Goal: Information Seeking & Learning: Check status

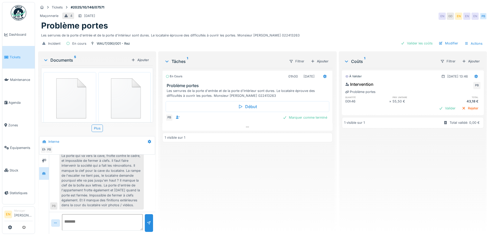
scroll to position [4, 0]
click at [235, 177] on div "En cours 01h00 [DATE] Problème portes Les serrures de la porte d'entrée et de l…" at bounding box center [247, 149] width 170 height 162
click at [356, 22] on div "Problème portes" at bounding box center [262, 26] width 443 height 10
click at [355, 22] on div "Problème portes" at bounding box center [262, 26] width 443 height 10
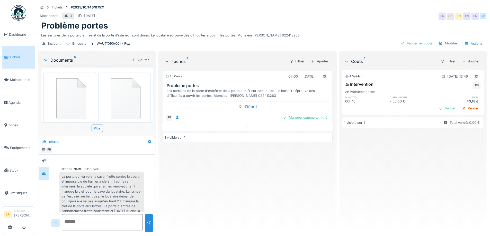
click at [70, 58] on div "Documents 5" at bounding box center [86, 60] width 86 height 6
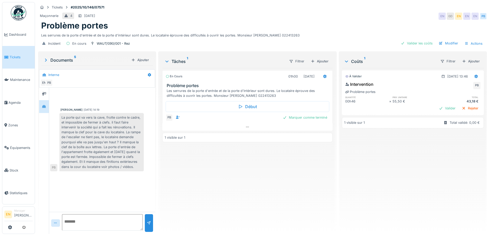
scroll to position [0, 0]
click at [105, 173] on div "Paul Baton 01/10/2025 14:19 La porte qui va vers la cave, frotte contre le cadr…" at bounding box center [102, 131] width 106 height 86
click at [86, 147] on div "La porte qui va vers la cave, frotte contre le cadre, et impossible de fermer à…" at bounding box center [101, 142] width 84 height 58
drag, startPoint x: 75, startPoint y: 170, endPoint x: 74, endPoint y: 165, distance: 5.7
click at [74, 165] on div "La porte qui va vers la cave, frotte contre le cadre, et impossible de fermer à…" at bounding box center [101, 142] width 84 height 58
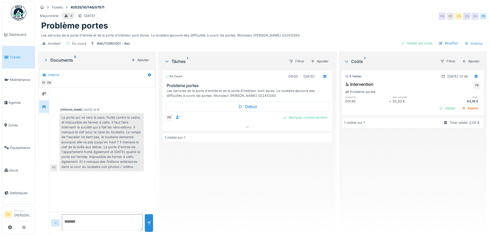
click at [212, 166] on div "En cours 01h00 01/10/2025 Problème portes Les serrures de la porte d'entrée et …" at bounding box center [247, 149] width 170 height 162
click at [62, 59] on div "Documents 5" at bounding box center [86, 60] width 86 height 6
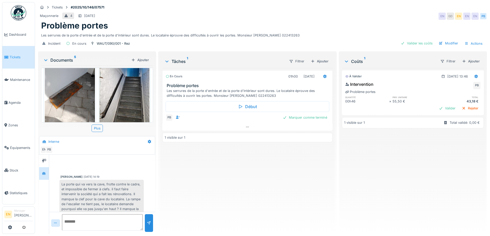
scroll to position [84, 0]
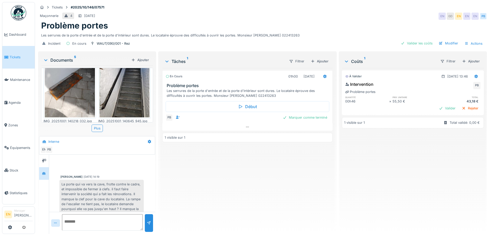
click at [113, 99] on img at bounding box center [125, 84] width 50 height 67
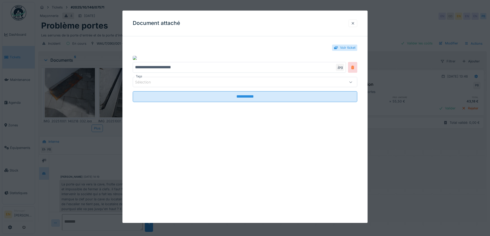
click at [355, 23] on div at bounding box center [353, 23] width 4 height 5
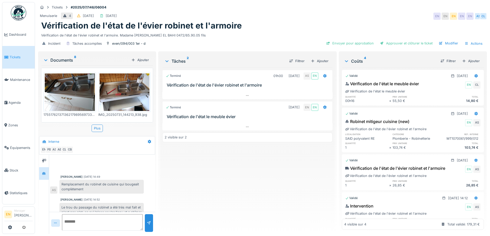
scroll to position [71, 0]
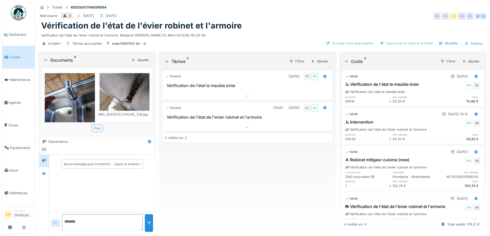
scroll to position [173, 0]
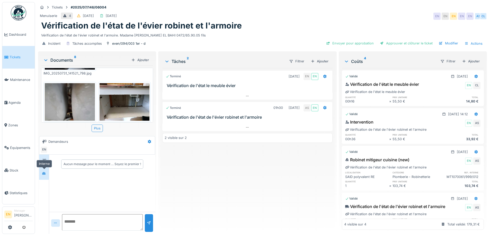
click at [42, 175] on div at bounding box center [44, 173] width 4 height 5
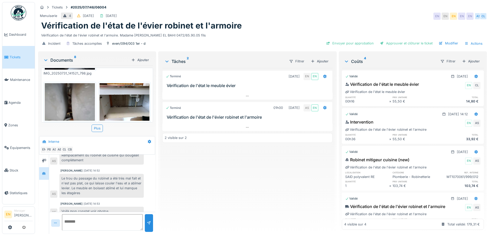
scroll to position [20, 0]
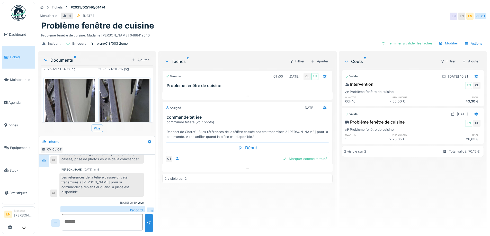
scroll to position [180, 0]
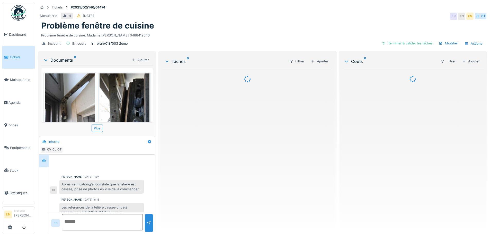
scroll to position [30, 0]
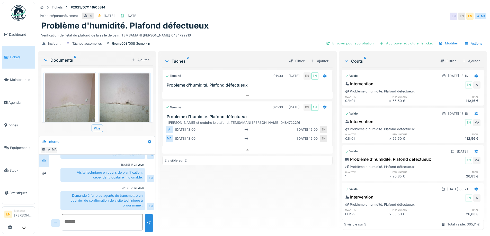
scroll to position [100, 0]
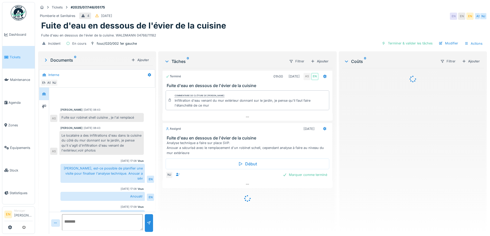
scroll to position [24, 0]
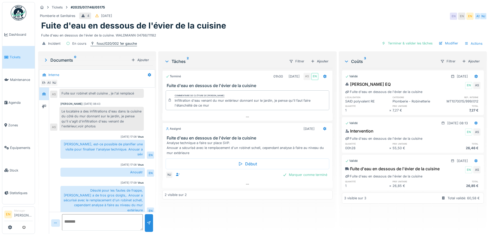
click at [106, 42] on div "fouc/020/002 1er gauche" at bounding box center [117, 43] width 40 height 5
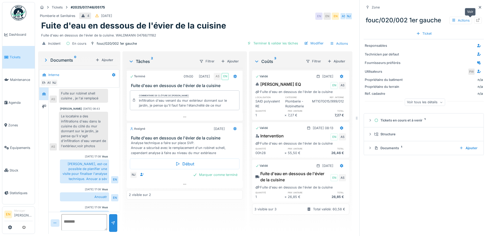
click at [477, 22] on icon at bounding box center [478, 20] width 3 height 3
click at [479, 7] on icon at bounding box center [480, 7] width 3 height 3
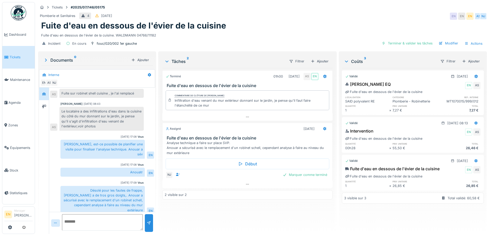
click at [218, 220] on div "Terminé 01h00 01/07/2025 AS EN Fuite d'eau en dessous de l'évier de la cuisine …" at bounding box center [247, 149] width 170 height 162
click at [245, 185] on icon at bounding box center [247, 184] width 4 height 3
click at [223, 221] on div "Terminé 01h00 01/07/2025 AS EN Fuite d'eau en dessous de l'évier de la cuisine …" at bounding box center [247, 149] width 170 height 162
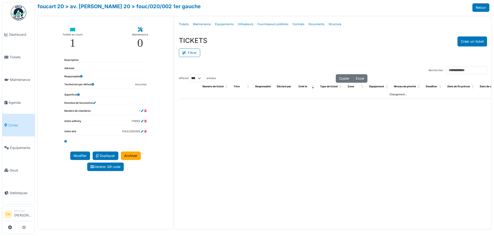
select select "***"
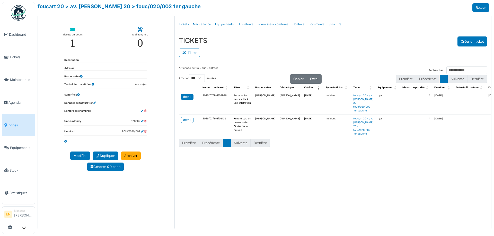
click at [185, 98] on div "detail" at bounding box center [187, 97] width 8 height 5
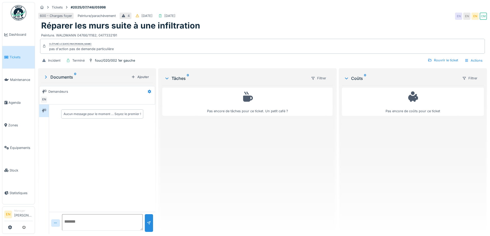
drag, startPoint x: 291, startPoint y: 166, endPoint x: 189, endPoint y: 150, distance: 103.6
click at [288, 165] on div "Pas encore de tâches pour ce ticket. Un petit café ?" at bounding box center [247, 157] width 170 height 145
click at [43, 111] on icon at bounding box center [44, 111] width 4 height 4
click at [240, 164] on div "Pas encore de tâches pour ce ticket. Un petit café ?" at bounding box center [247, 157] width 170 height 145
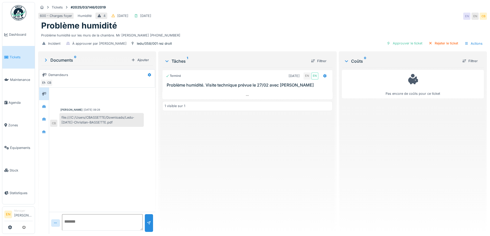
click at [180, 153] on div "Terminé [DATE] EN EN Problème humidité. Visite technique prévue le 27/02 avec […" at bounding box center [247, 149] width 170 height 163
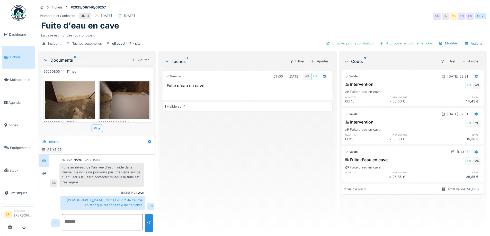
scroll to position [4, 0]
click at [208, 187] on div "Terminé 01h00 06/08/2025 AS EN Fuite d'eau en cave 1 visible sur 1" at bounding box center [247, 149] width 170 height 162
drag, startPoint x: 217, startPoint y: 145, endPoint x: 214, endPoint y: 146, distance: 3.0
click at [214, 146] on div "Terminé 01h00 06/08/2025 AS EN Fuite d'eau en cave 1 visible sur 1" at bounding box center [247, 149] width 170 height 162
click at [216, 183] on div "Terminé 01h00 06/08/2025 AS EN Fuite d'eau en cave 1 visible sur 1" at bounding box center [247, 149] width 170 height 162
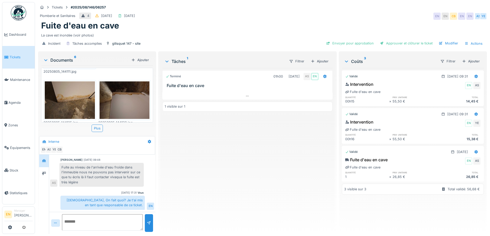
click at [332, 16] on div "Plomberie et Sanitaires 4 11/08/2025 06/08/2025 EN EN CB EN EN AS YE" at bounding box center [262, 16] width 449 height 9
click at [253, 192] on div "Terminé 01h00 06/08/2025 AS EN Fuite d'eau en cave 1 visible sur 1" at bounding box center [247, 149] width 170 height 162
click at [217, 175] on div "Terminé 01h00 06/08/2025 AS EN Fuite d'eau en cave 1 visible sur 1" at bounding box center [247, 149] width 170 height 162
click at [211, 169] on div "Terminé 01h00 06/08/2025 AS EN Fuite d'eau en cave 1 visible sur 1" at bounding box center [247, 149] width 170 height 162
click at [225, 175] on div "Terminé 01h00 06/08/2025 AS EN Fuite d'eau en cave 1 visible sur 1" at bounding box center [247, 149] width 170 height 162
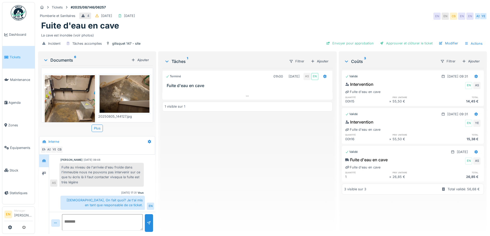
scroll to position [51, 0]
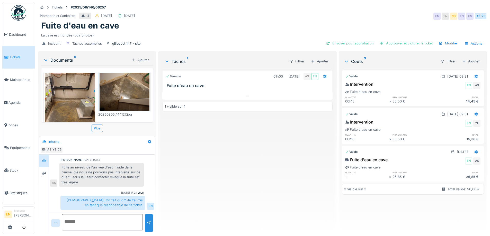
click at [86, 90] on img at bounding box center [70, 106] width 50 height 67
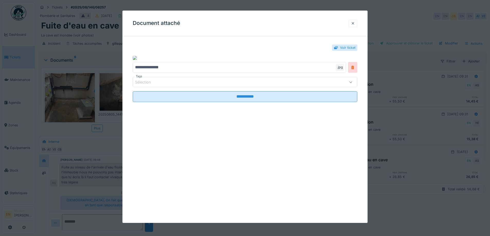
click at [354, 25] on div at bounding box center [353, 23] width 4 height 5
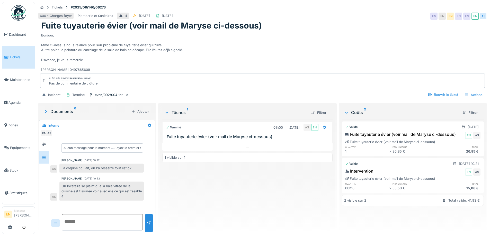
scroll to position [4, 0]
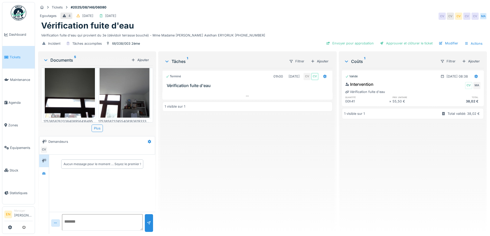
scroll to position [179, 0]
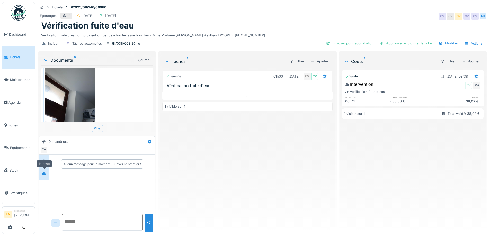
click at [43, 175] on icon at bounding box center [44, 173] width 4 height 3
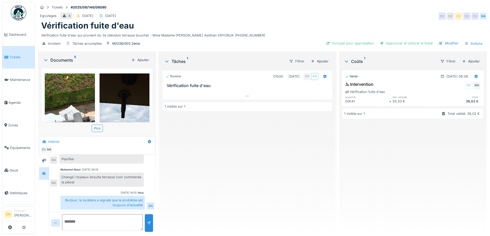
scroll to position [0, 0]
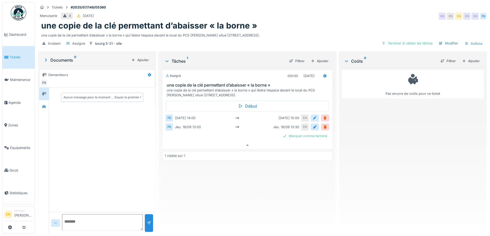
scroll to position [4, 0]
click at [384, 172] on div "Pas encore de coûts pour ce ticket" at bounding box center [413, 149] width 142 height 163
drag, startPoint x: 415, startPoint y: 42, endPoint x: 373, endPoint y: 109, distance: 79.7
click at [373, 109] on div "Tickets #2025/07/146/05360 Menuiserie 4 [DATE] EN EN EN EN EN PB une copie de l…" at bounding box center [262, 118] width 455 height 236
click at [44, 105] on icon at bounding box center [44, 106] width 4 height 3
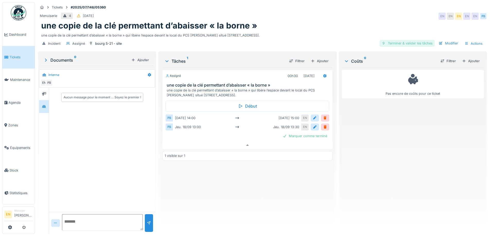
click at [398, 42] on div "Terminer & valider les tâches" at bounding box center [407, 43] width 55 height 7
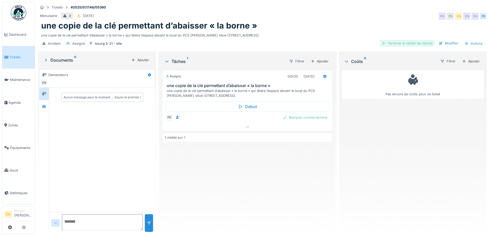
click at [409, 44] on div "Terminer & valider les tâches" at bounding box center [407, 43] width 55 height 7
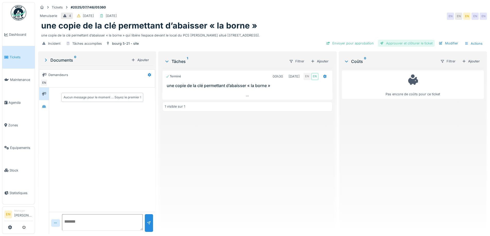
click at [409, 44] on div "Approuver et clôturer le ticket" at bounding box center [406, 43] width 57 height 7
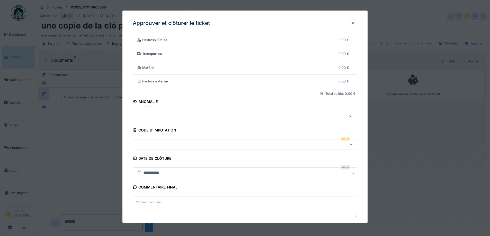
scroll to position [44, 0]
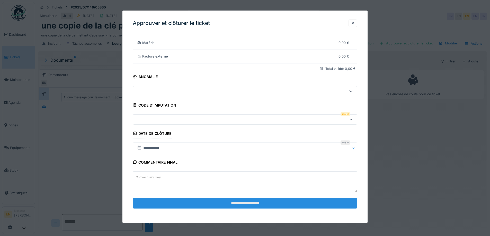
click at [240, 203] on input "**********" at bounding box center [245, 203] width 225 height 11
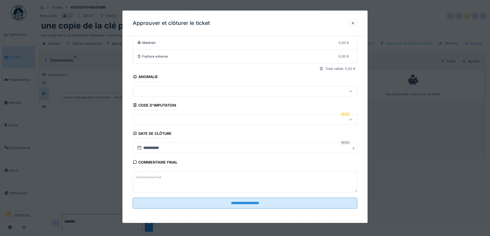
click at [353, 119] on icon at bounding box center [351, 119] width 4 height 3
click at [355, 24] on div at bounding box center [353, 23] width 4 height 5
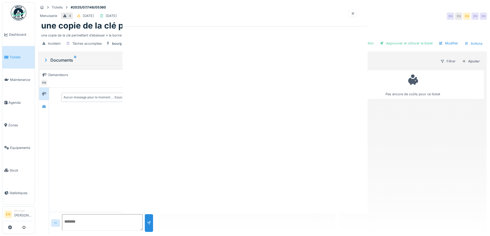
scroll to position [0, 0]
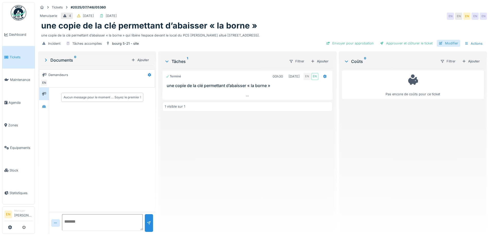
click at [445, 44] on div "Modifier" at bounding box center [448, 43] width 23 height 7
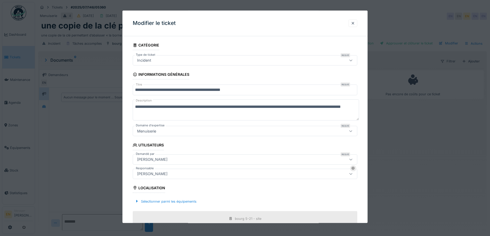
click at [311, 61] on div "Incident" at bounding box center [232, 61] width 194 height 6
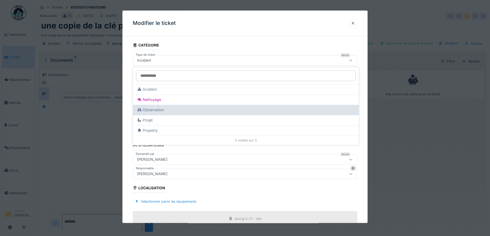
click at [156, 111] on div "Observation" at bounding box center [246, 110] width 218 height 6
type input "***"
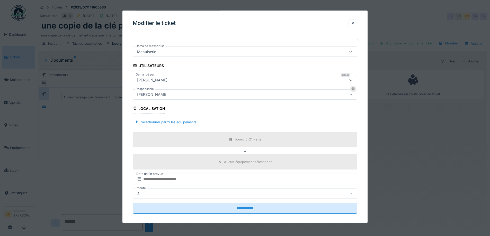
scroll to position [85, 0]
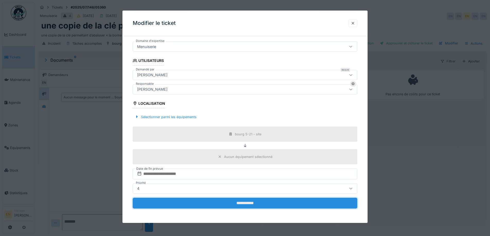
click at [250, 202] on input "**********" at bounding box center [245, 203] width 225 height 11
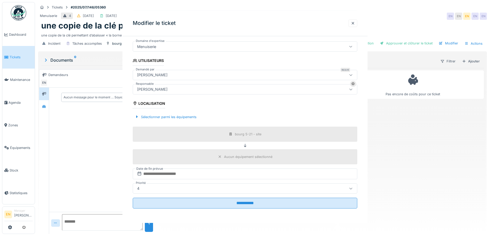
scroll to position [0, 0]
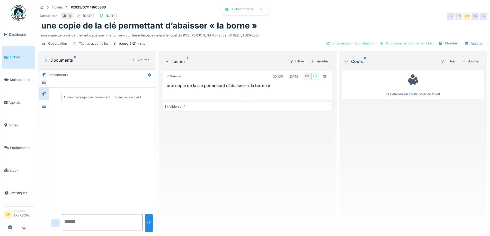
click at [278, 173] on div "Terminé 00h30 18/09/2025 EN EN une copie de la clé permettant d’abaisser « la b…" at bounding box center [247, 149] width 170 height 162
click at [407, 41] on div "Approuver et clôturer le ticket" at bounding box center [406, 43] width 57 height 7
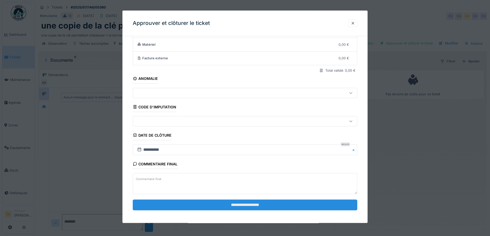
scroll to position [44, 0]
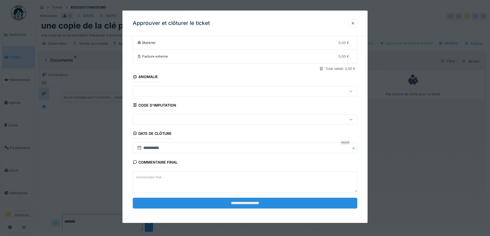
click at [239, 203] on input "**********" at bounding box center [245, 203] width 225 height 11
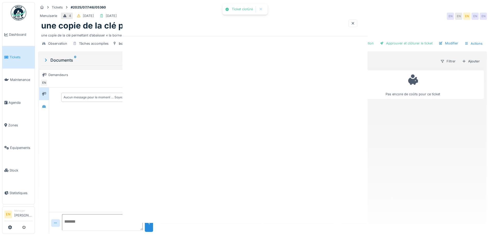
scroll to position [0, 0]
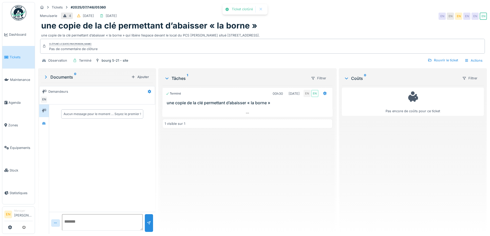
click at [240, 199] on div "Terminé 00h30 18/09/2025 EN EN une copie de la clé permettant d’abaisser « la b…" at bounding box center [247, 157] width 170 height 145
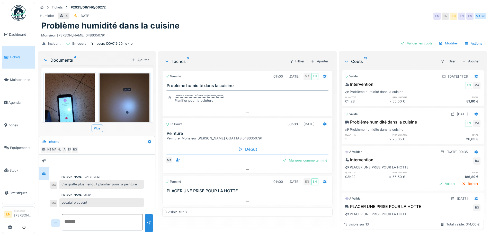
scroll to position [4, 0]
click at [247, 200] on icon at bounding box center [247, 201] width 4 height 3
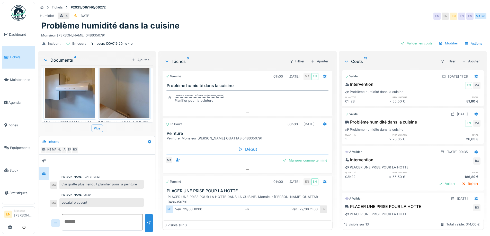
click at [283, 26] on div "Problème humidité dans la cuisine" at bounding box center [262, 26] width 443 height 10
click at [358, 38] on div "Incident En cours even/100/019 2ème - e Valider les coûts Modifier Actions" at bounding box center [262, 44] width 449 height 12
click at [245, 168] on icon at bounding box center [247, 169] width 4 height 3
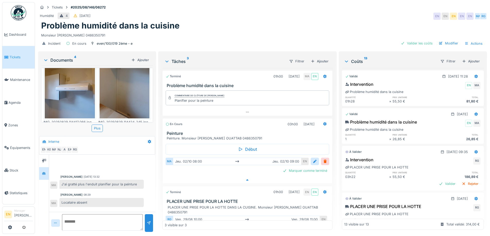
scroll to position [6, 0]
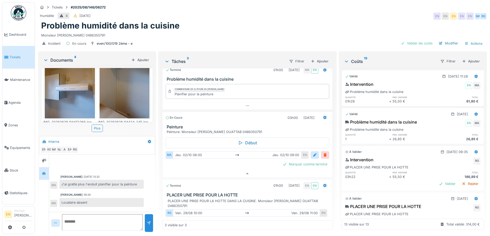
click at [343, 31] on div "Monsieur Abderrahim OUATTAB 0486350791" at bounding box center [262, 34] width 443 height 7
click at [326, 31] on div "Monsieur Abderrahim OUATTAB 0486350791" at bounding box center [262, 34] width 443 height 7
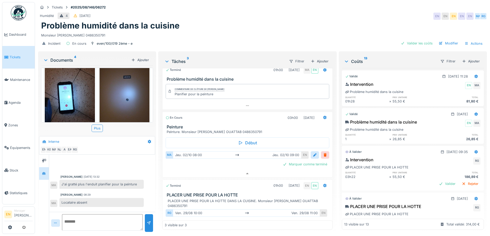
scroll to position [0, 0]
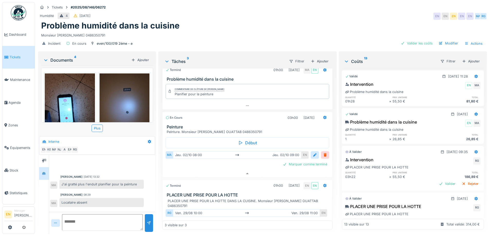
click at [244, 26] on div "Problème humidité dans la cuisine" at bounding box center [262, 26] width 443 height 10
click at [271, 25] on div "Problème humidité dans la cuisine" at bounding box center [262, 26] width 443 height 10
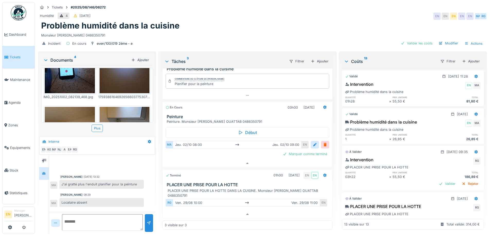
scroll to position [77, 0]
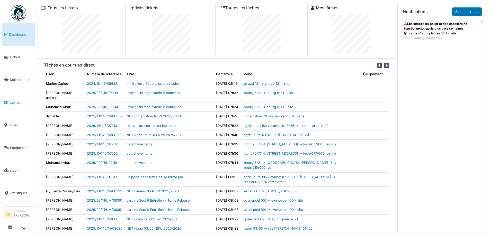
click at [12, 100] on span "Agenda" at bounding box center [20, 102] width 24 height 5
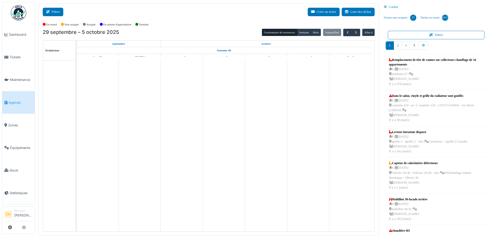
click at [55, 11] on button "Filtrer" at bounding box center [53, 12] width 21 height 8
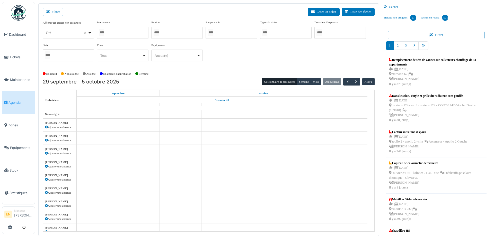
click at [90, 34] on div "Oui Remove item" at bounding box center [68, 32] width 47 height 7
select select "**"
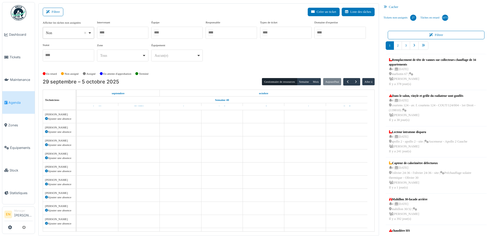
click at [128, 32] on div at bounding box center [122, 33] width 51 height 12
type input "***"
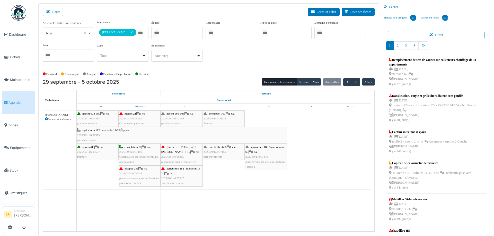
click at [254, 65] on div "**********" at bounding box center [209, 43] width 332 height 46
click at [302, 82] on button "Semaine" at bounding box center [304, 81] width 14 height 7
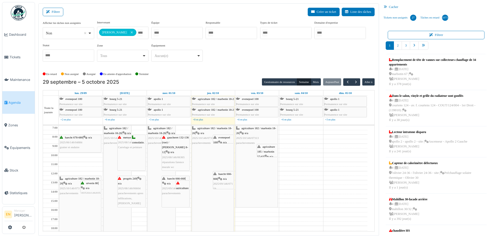
click at [221, 67] on div "**********" at bounding box center [209, 45] width 332 height 50
click at [222, 68] on div "**********" at bounding box center [209, 45] width 332 height 50
click at [224, 182] on div "haecht 666-668 | n/a 2025/09/146/07159 parachevements" at bounding box center [223, 184] width 20 height 25
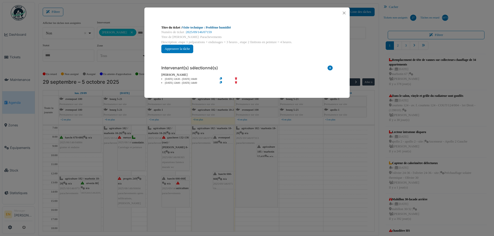
click at [217, 28] on link "Visite technique : Problème humidité" at bounding box center [206, 28] width 49 height 4
click at [345, 13] on button "Close" at bounding box center [344, 13] width 7 height 7
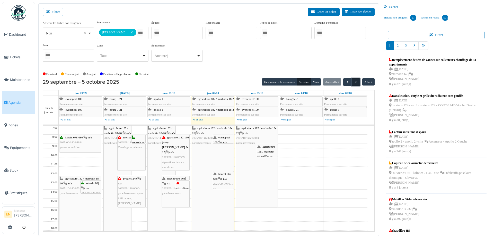
click at [354, 83] on span "button" at bounding box center [356, 82] width 4 height 4
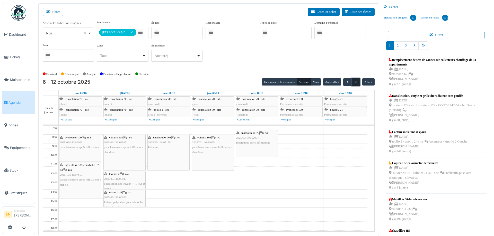
click at [354, 83] on span "button" at bounding box center [356, 82] width 4 height 4
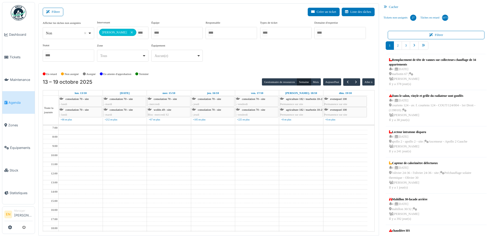
click at [211, 74] on div "En retard Non assigné Assigné En attente d'approbation Terminé" at bounding box center [209, 74] width 332 height 8
click at [226, 72] on div "En retard Non assigné Assigné En attente d'approbation Terminé" at bounding box center [209, 74] width 332 height 8
click at [226, 75] on div "En retard Non assigné Assigné En attente d'approbation Terminé" at bounding box center [209, 74] width 332 height 8
click at [242, 64] on div "**********" at bounding box center [209, 43] width 332 height 46
click at [354, 84] on span "button" at bounding box center [356, 82] width 4 height 4
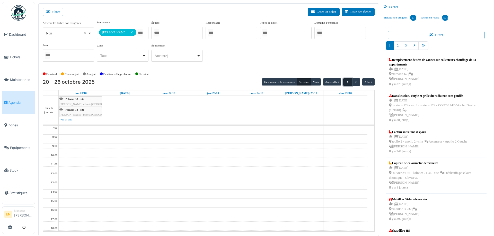
click at [346, 84] on span "button" at bounding box center [348, 82] width 4 height 4
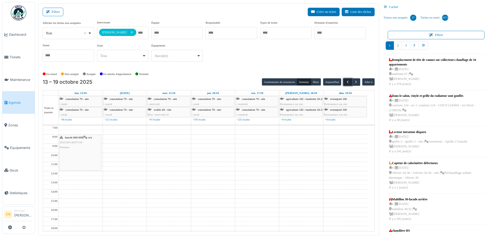
click at [346, 82] on span "button" at bounding box center [348, 82] width 4 height 4
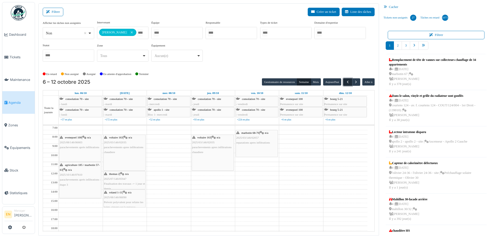
click at [346, 83] on span "button" at bounding box center [348, 82] width 4 height 4
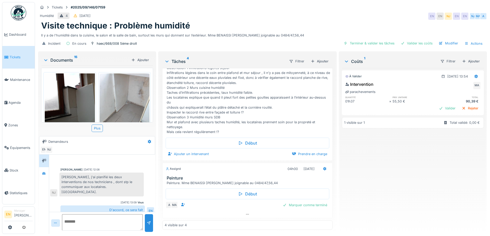
scroll to position [4, 0]
click at [124, 201] on div "[DATE] 13:09" at bounding box center [129, 203] width 16 height 4
click at [334, 13] on div "Humidité 4 [DATE] EN EN NJ EN EN [GEOGRAPHIC_DATA] MA A" at bounding box center [262, 16] width 449 height 9
click at [242, 213] on div at bounding box center [248, 214] width 170 height 7
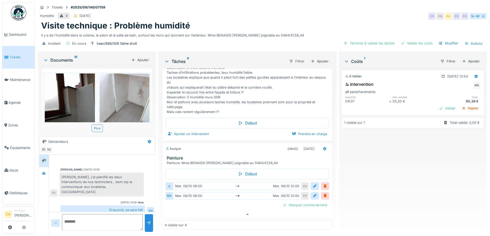
scroll to position [147, 0]
click at [313, 184] on div at bounding box center [315, 186] width 4 height 5
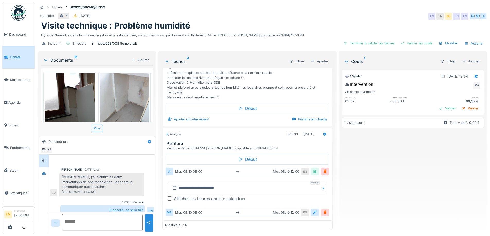
scroll to position [178, 0]
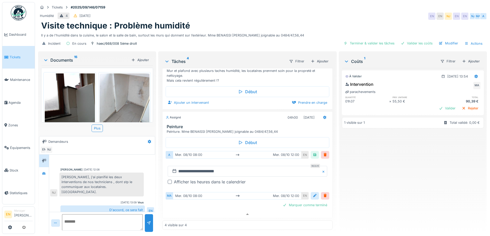
click at [313, 194] on div at bounding box center [315, 196] width 4 height 5
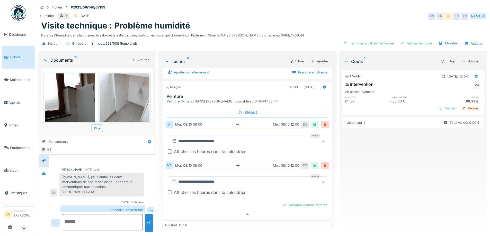
scroll to position [209, 0]
click at [168, 191] on div at bounding box center [170, 193] width 4 height 4
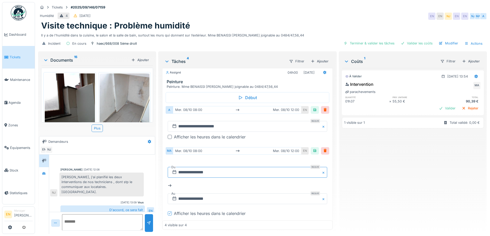
click at [204, 178] on input "**********" at bounding box center [247, 172] width 159 height 11
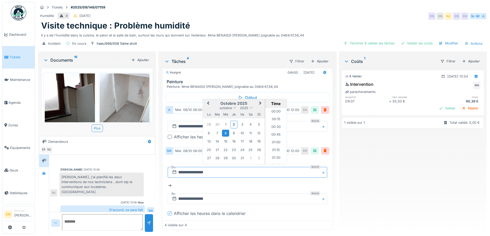
scroll to position [223, 0]
click at [209, 145] on div "13" at bounding box center [208, 141] width 7 height 7
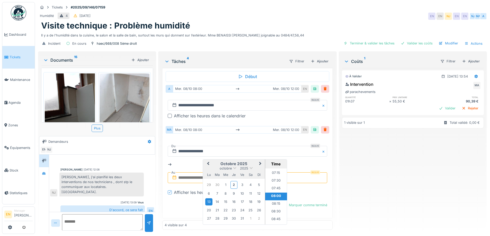
scroll to position [244, 0]
click at [190, 175] on input "text" at bounding box center [247, 178] width 159 height 11
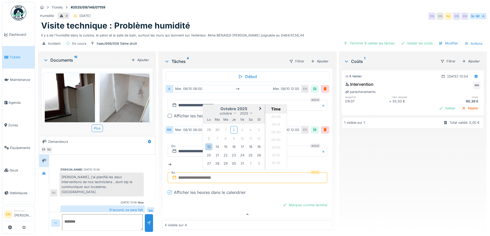
scroll to position [246, 0]
click at [210, 145] on div "13" at bounding box center [208, 147] width 7 height 7
click at [251, 107] on h2 "octobre 2025" at bounding box center [234, 109] width 62 height 5
click at [274, 136] on li "12:00" at bounding box center [276, 139] width 22 height 8
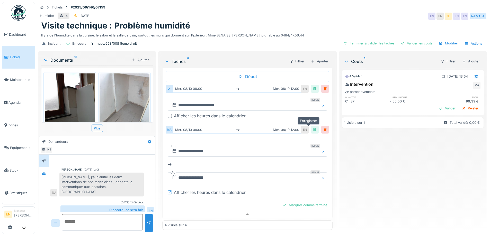
click at [313, 128] on div at bounding box center [315, 130] width 4 height 5
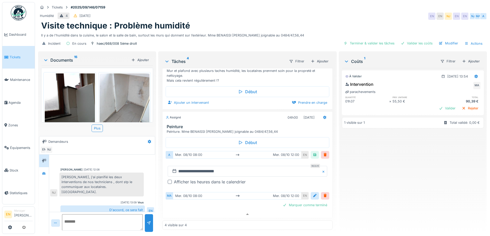
scroll to position [178, 0]
click at [168, 180] on div at bounding box center [170, 182] width 4 height 4
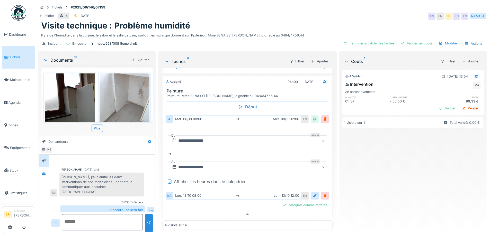
scroll to position [214, 0]
click at [199, 138] on input "**********" at bounding box center [247, 141] width 159 height 11
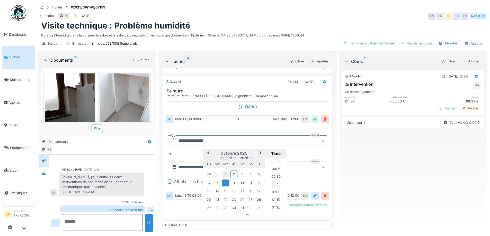
scroll to position [223, 0]
click at [206, 188] on div "13" at bounding box center [208, 191] width 7 height 7
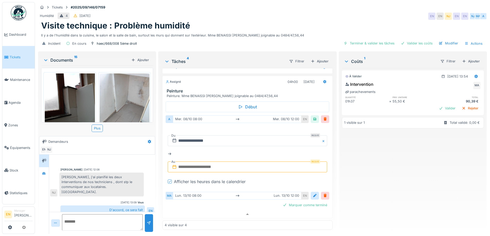
click at [178, 165] on input "text" at bounding box center [247, 167] width 159 height 11
click at [207, 133] on div "13" at bounding box center [208, 136] width 7 height 7
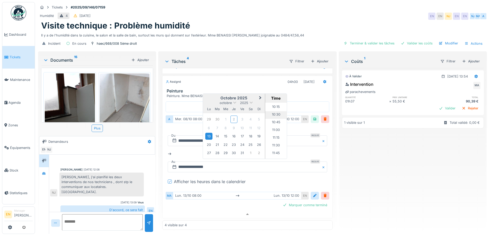
scroll to position [323, 0]
click at [274, 150] on li "12:00" at bounding box center [276, 154] width 22 height 8
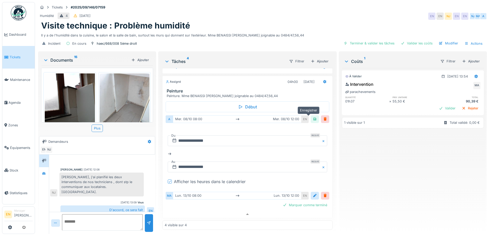
click at [313, 117] on div at bounding box center [315, 119] width 4 height 5
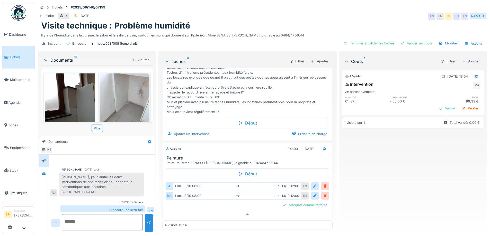
scroll to position [147, 0]
click at [394, 172] on div "À valider 01/10/2025 @ 13:54 Intervention MA parachevements quantité prix unita…" at bounding box center [413, 149] width 142 height 162
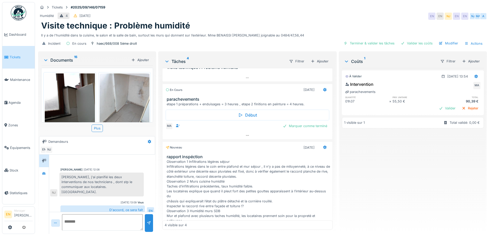
scroll to position [0, 0]
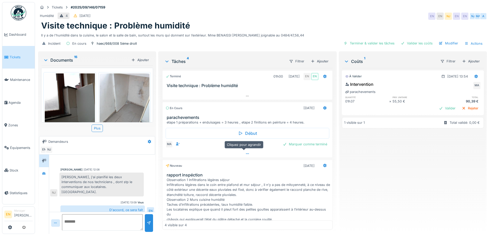
click at [245, 152] on icon at bounding box center [247, 153] width 4 height 3
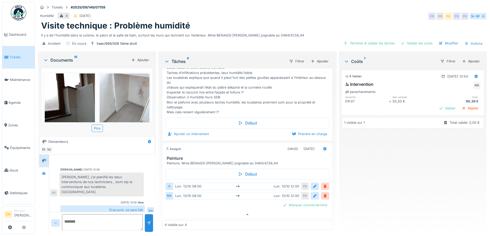
scroll to position [165, 0]
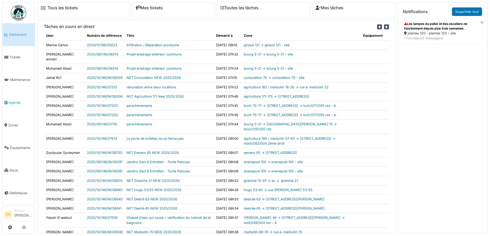
click at [15, 100] on span "Agenda" at bounding box center [20, 102] width 24 height 5
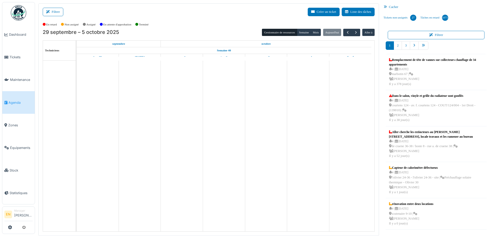
click at [51, 13] on icon at bounding box center [49, 11] width 6 height 3
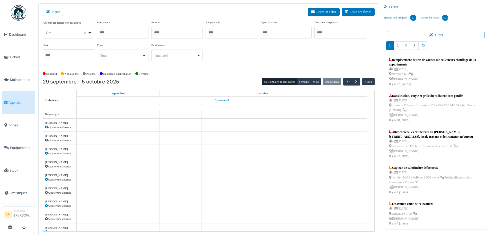
click at [89, 33] on div "Oui Remove item" at bounding box center [68, 32] width 47 height 7
select select "**"
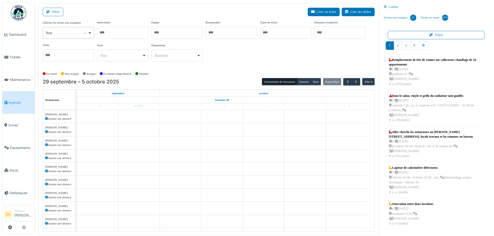
click at [123, 34] on div at bounding box center [122, 33] width 51 height 12
type input "****"
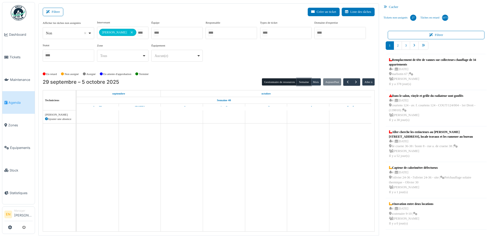
click at [303, 83] on button "Semaine" at bounding box center [304, 81] width 14 height 7
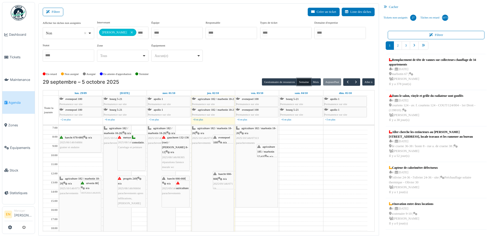
click at [221, 181] on div "haecht 666-668 | n/a 2025/09/146/07159 parachevements" at bounding box center [223, 184] width 20 height 25
click at [222, 178] on icon at bounding box center [220, 179] width 4 height 3
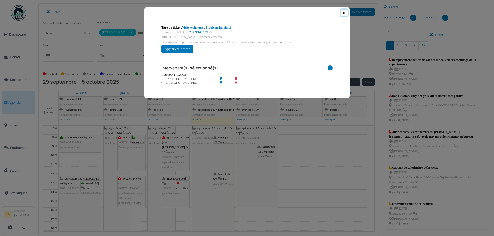
click at [346, 13] on button "Close" at bounding box center [344, 13] width 7 height 7
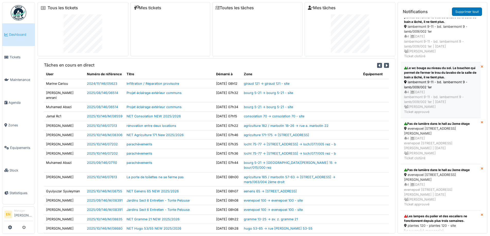
scroll to position [85, 0]
click at [427, 214] on div "Les lampes du palier et des escaliers ne fonctionnent depuis plus trois semaine…" at bounding box center [440, 218] width 73 height 9
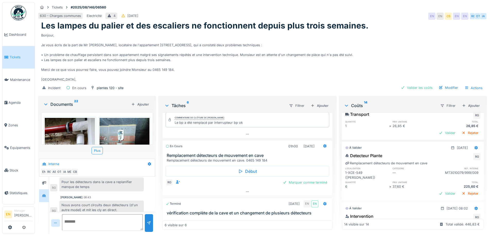
scroll to position [13, 0]
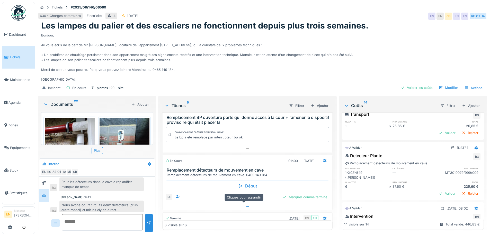
click at [245, 205] on icon at bounding box center [247, 206] width 4 height 3
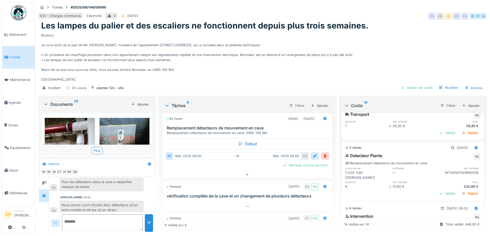
scroll to position [29, 0]
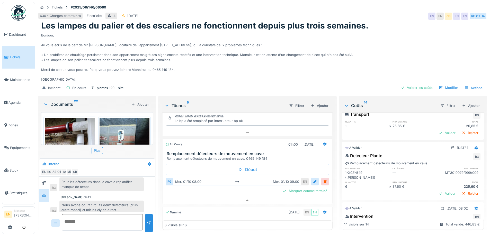
click at [264, 71] on div "Bonjour, Je vous écris de la part de Mr [PERSON_NAME], locataire de l'apparteme…" at bounding box center [262, 56] width 443 height 51
click at [401, 45] on div "Bonjour, Je vous écris de la part de Mr [PERSON_NAME], locataire de l'apparteme…" at bounding box center [262, 56] width 443 height 51
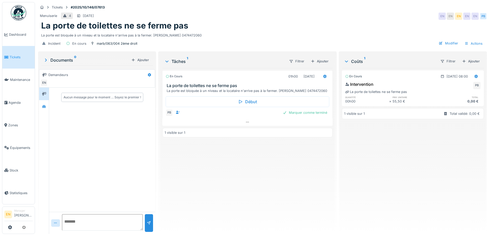
click at [322, 173] on div "En cours 01h00 [DATE] La porte de toilettes ne se ferme pas La porte est bloqué…" at bounding box center [247, 149] width 170 height 162
click at [273, 177] on div "En cours 01h00 [DATE] La porte de toilettes ne se ferme pas La porte est bloqué…" at bounding box center [247, 149] width 170 height 162
click at [269, 176] on div "En cours 01h00 [DATE] La porte de toilettes ne se ferme pas La porte est bloqué…" at bounding box center [247, 149] width 170 height 162
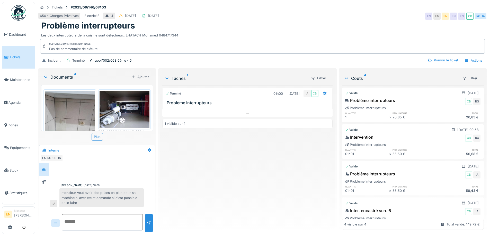
click at [270, 167] on div "Terminé 01h00 01/10/2025 IA CB Problème interrupteurs 1 visible sur 1" at bounding box center [247, 157] width 170 height 145
click at [268, 170] on div "Terminé 01h00 01/10/2025 IA CB Problème interrupteurs 1 visible sur 1" at bounding box center [247, 157] width 170 height 145
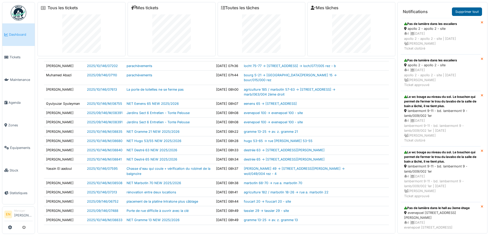
click at [466, 11] on link "Supprimer tout" at bounding box center [467, 11] width 30 height 8
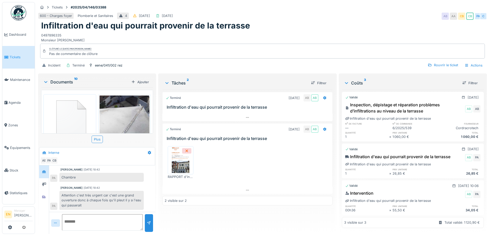
click at [295, 12] on div "600 - Charges foyer Plomberie et Sanitaires 4 22/04/2025 23/05/2025 AB AA CB CB…" at bounding box center [262, 16] width 449 height 9
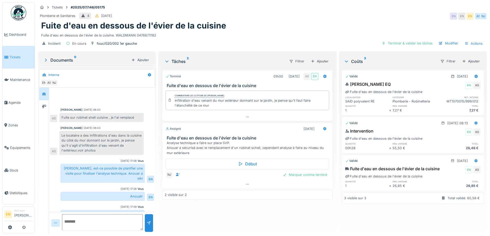
scroll to position [24, 0]
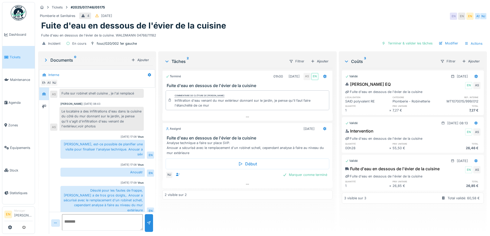
click at [238, 32] on div "Fuite d'eau en dessous de l'évier de la cuisine. WALDMANN 04766/11182" at bounding box center [262, 34] width 443 height 7
drag, startPoint x: 261, startPoint y: 8, endPoint x: 262, endPoint y: 11, distance: 2.8
click at [262, 10] on div "Tickets #2025/07/146/05175" at bounding box center [262, 7] width 449 height 6
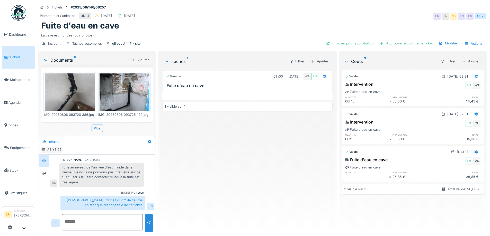
click at [76, 86] on img at bounding box center [70, 93] width 50 height 38
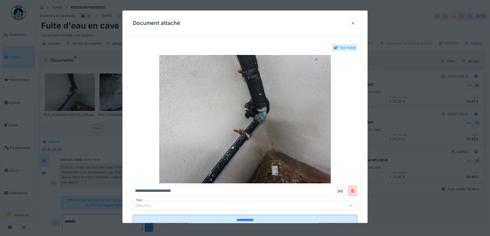
click at [353, 24] on div at bounding box center [353, 23] width 9 height 7
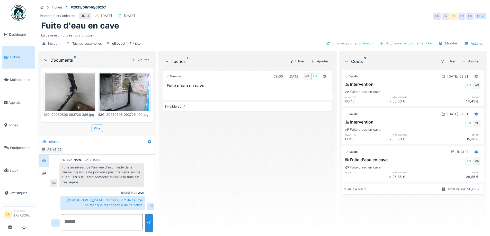
click at [125, 98] on img at bounding box center [125, 93] width 50 height 38
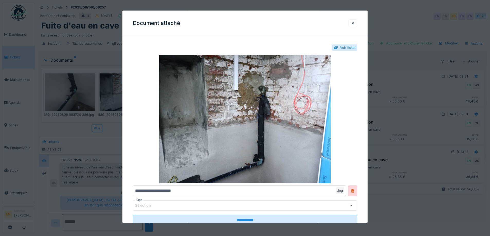
click at [355, 22] on div at bounding box center [353, 23] width 4 height 5
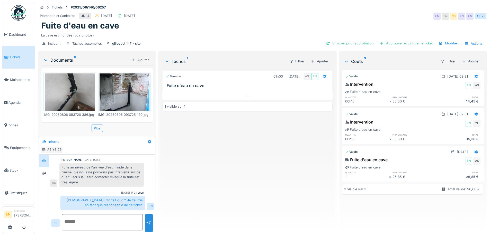
scroll to position [26, 0]
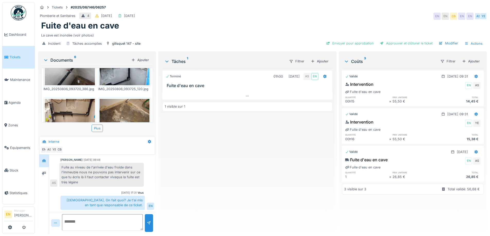
click at [123, 110] on img at bounding box center [125, 118] width 50 height 38
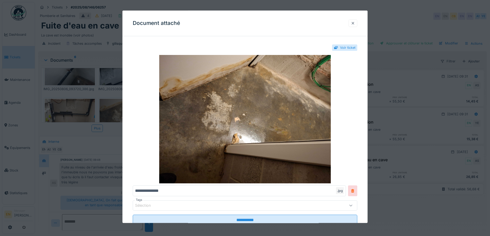
click at [355, 22] on div at bounding box center [353, 23] width 4 height 5
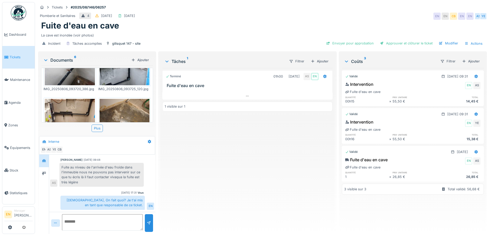
click at [65, 109] on img at bounding box center [70, 132] width 50 height 67
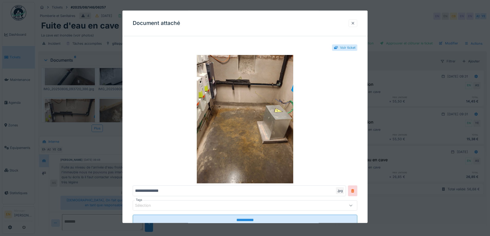
click at [354, 24] on div at bounding box center [353, 23] width 4 height 5
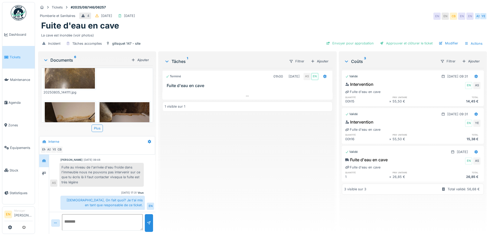
scroll to position [124, 0]
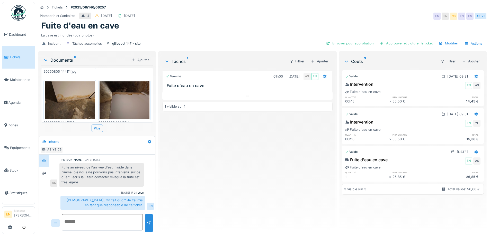
click at [75, 99] on img at bounding box center [70, 101] width 50 height 38
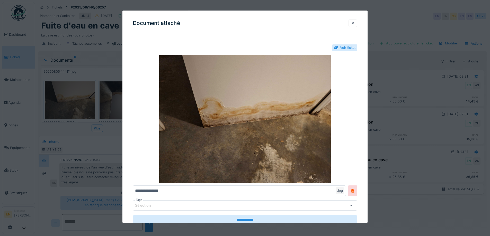
click at [355, 24] on div at bounding box center [353, 23] width 4 height 5
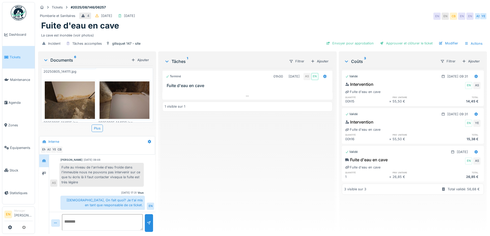
scroll to position [4, 0]
click at [131, 91] on img at bounding box center [125, 101] width 50 height 38
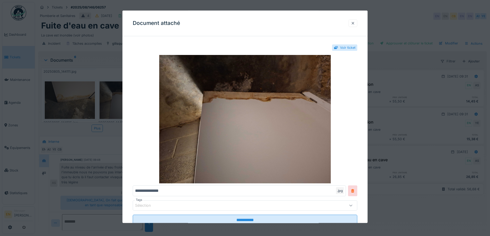
click at [355, 23] on div at bounding box center [353, 23] width 4 height 5
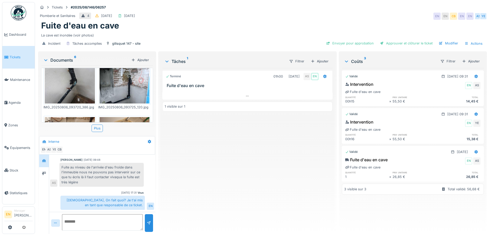
scroll to position [0, 0]
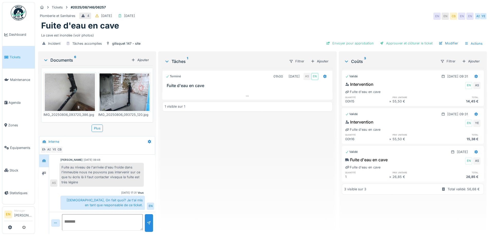
click at [258, 185] on div "Terminé 01h00 [DATE] AS EN Fuite d'eau en cave 1 visible sur 1" at bounding box center [247, 149] width 170 height 162
click at [251, 214] on div "Terminé 01h00 [DATE] AS EN Fuite d'eau en cave 1 visible sur 1" at bounding box center [247, 149] width 170 height 162
click at [219, 191] on div "Terminé 01h00 [DATE] AS EN Fuite d'eau en cave 1 visible sur 1" at bounding box center [247, 149] width 170 height 162
click at [206, 183] on div "Terminé 01h00 [DATE] AS EN Fuite d'eau en cave 1 visible sur 1" at bounding box center [247, 149] width 170 height 162
drag, startPoint x: 260, startPoint y: 177, endPoint x: 263, endPoint y: 180, distance: 3.8
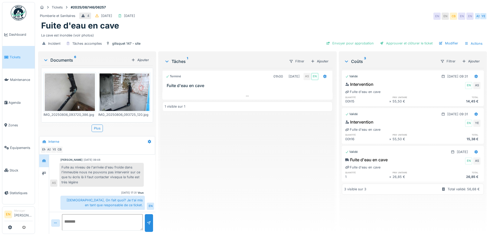
click at [260, 178] on div "Terminé 01h00 [DATE] AS EN Fuite d'eau en cave 1 visible sur 1" at bounding box center [247, 149] width 170 height 162
click at [261, 186] on div "Terminé 01h00 [DATE] AS EN Fuite d'eau en cave 1 visible sur 1" at bounding box center [247, 149] width 170 height 162
click at [246, 183] on div "Terminé 01h00 [DATE] AS EN Fuite d'eau en cave 1 visible sur 1" at bounding box center [247, 149] width 170 height 162
click at [82, 94] on img at bounding box center [70, 93] width 50 height 38
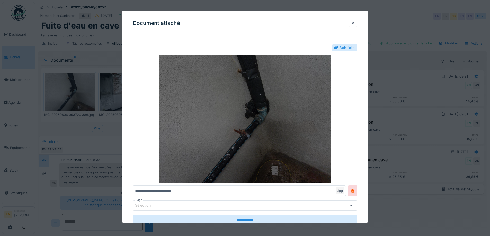
click at [291, 118] on img at bounding box center [245, 119] width 225 height 129
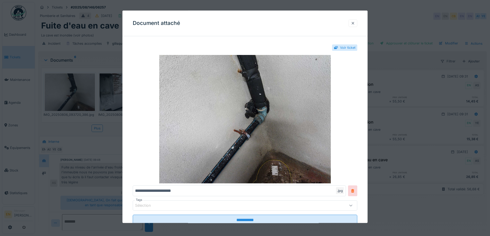
click at [355, 24] on div at bounding box center [353, 23] width 4 height 5
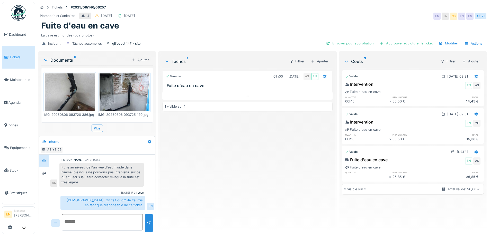
click at [255, 173] on div "Terminé 01h00 [DATE] AS EN Fuite d'eau en cave 1 visible sur 1" at bounding box center [247, 149] width 170 height 162
click at [100, 222] on textarea at bounding box center [102, 223] width 81 height 16
type textarea "**********"
click at [150, 223] on div at bounding box center [149, 223] width 4 height 5
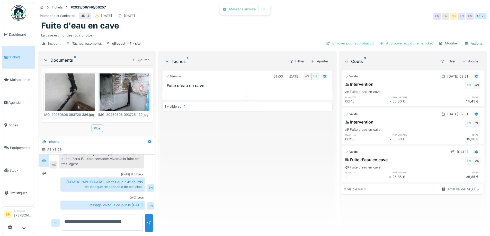
click at [227, 204] on div "Terminé 01h00 [DATE] AS EN Fuite d'eau en cave 1 visible sur 1" at bounding box center [247, 149] width 170 height 162
drag, startPoint x: 209, startPoint y: 180, endPoint x: 205, endPoint y: 183, distance: 4.9
click at [209, 180] on div "Terminé 01h00 [DATE] AS EN Fuite d'eau en cave 1 visible sur 1" at bounding box center [247, 149] width 170 height 162
click at [260, 23] on div "Fuite d'eau en cave" at bounding box center [262, 26] width 443 height 10
click at [200, 170] on div "Terminé 01h00 [DATE] AS EN Fuite d'eau en cave 1 visible sur 1" at bounding box center [247, 149] width 170 height 162
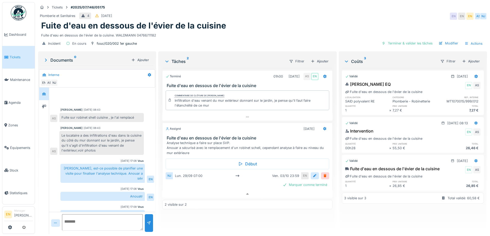
scroll to position [24, 0]
